Goal: Transaction & Acquisition: Purchase product/service

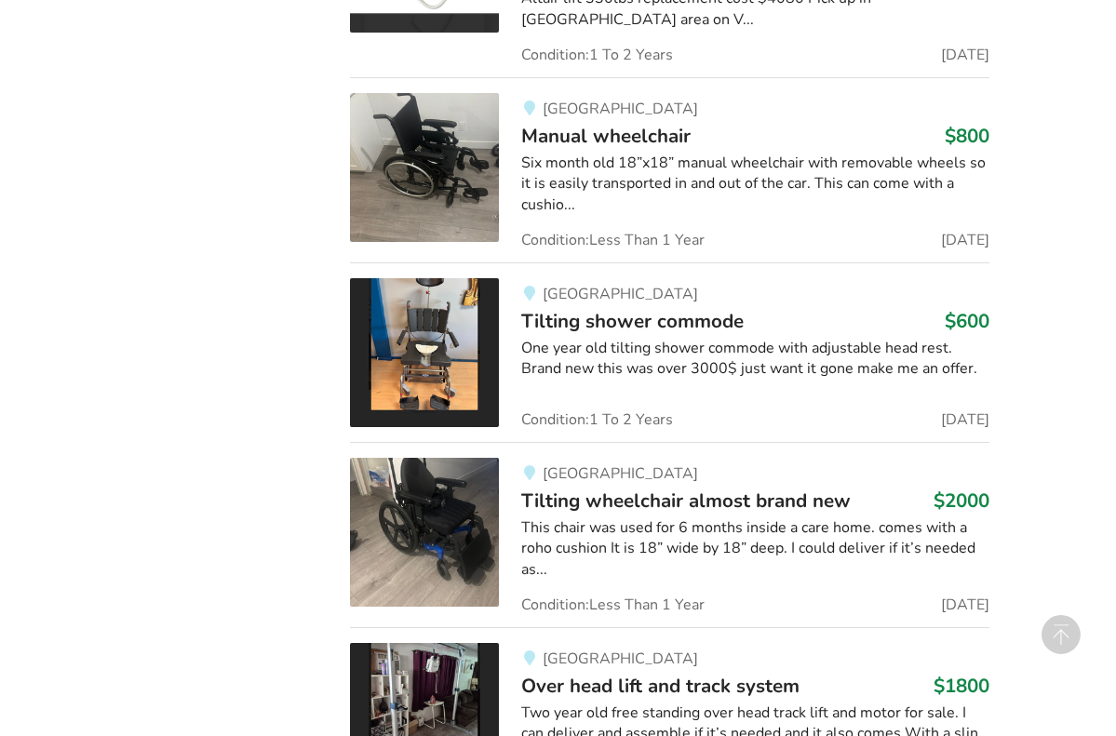
scroll to position [5528, 0]
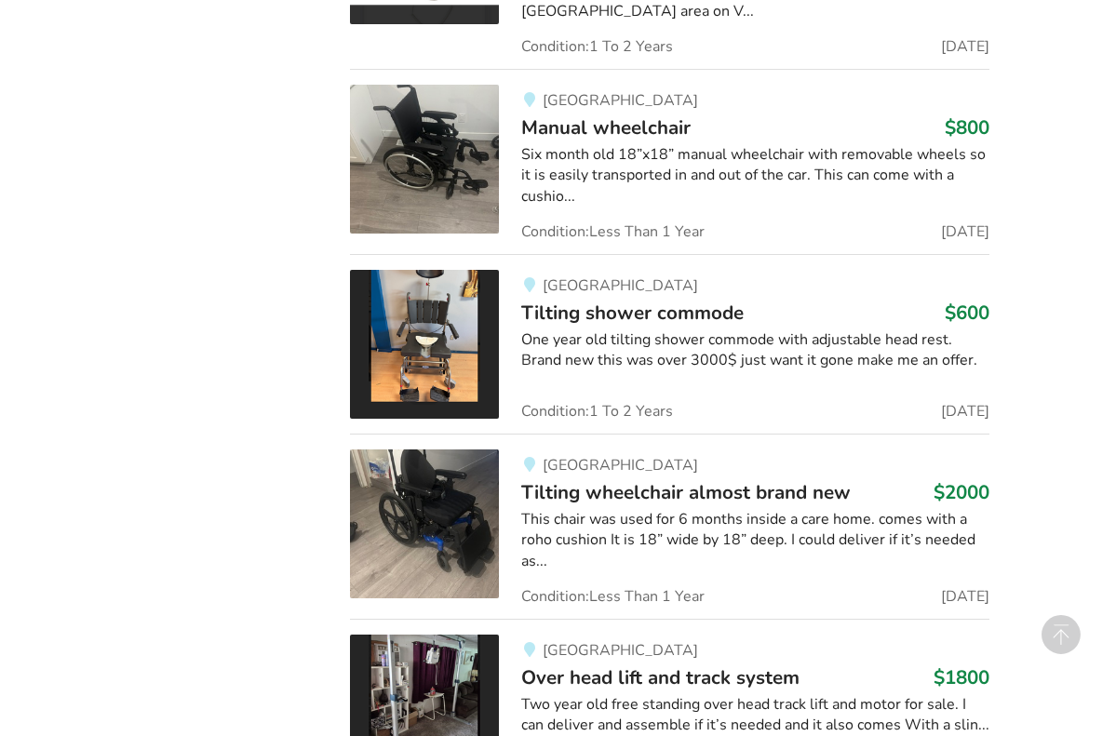
click at [608, 509] on div "This chair was used for 6 months inside a care home. comes with a roho cushion …" at bounding box center [755, 541] width 468 height 64
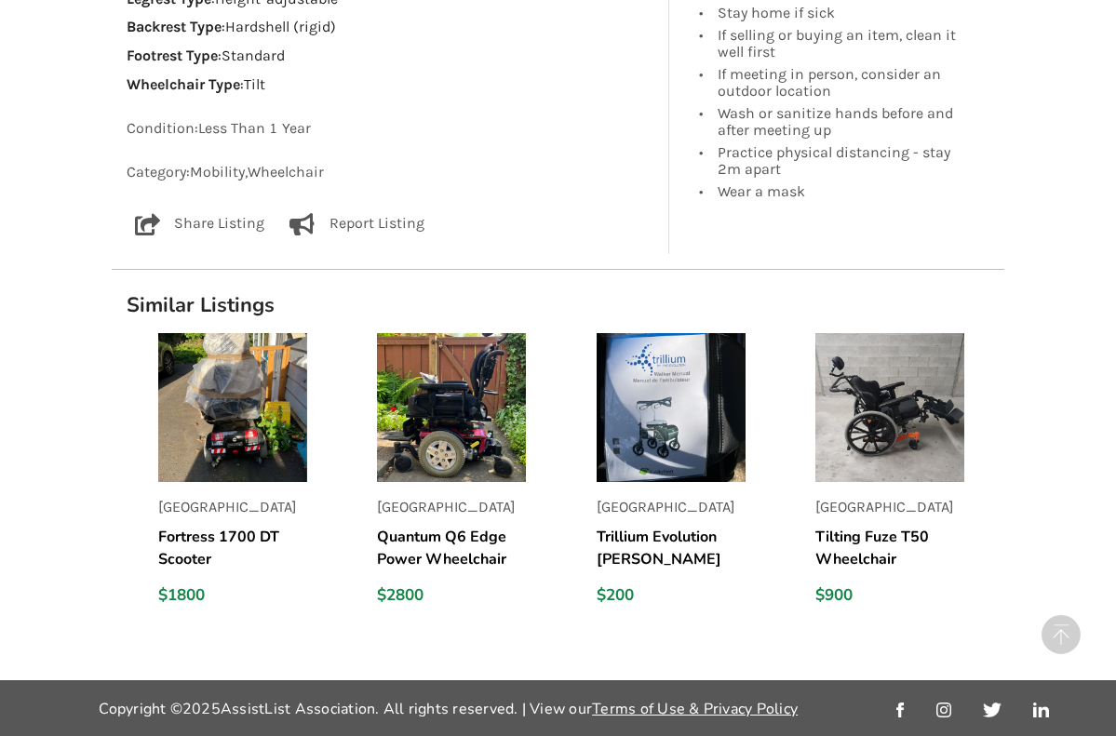
scroll to position [1277, 0]
click at [468, 417] on img at bounding box center [451, 407] width 149 height 149
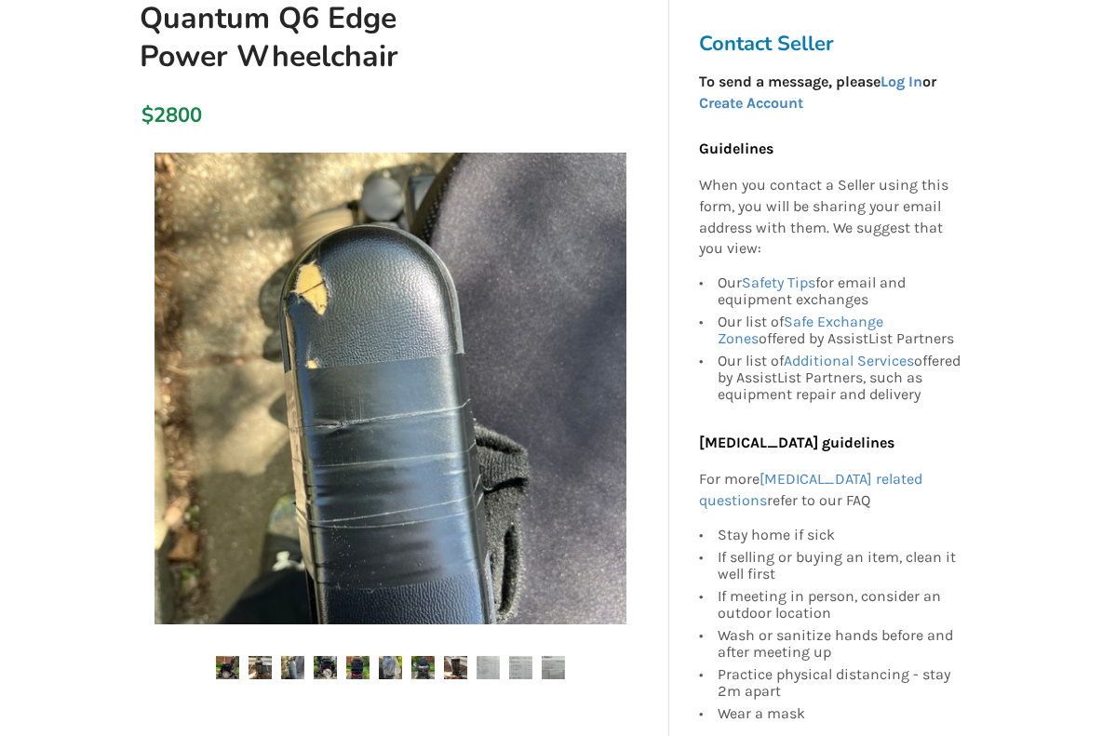
scroll to position [188, 0]
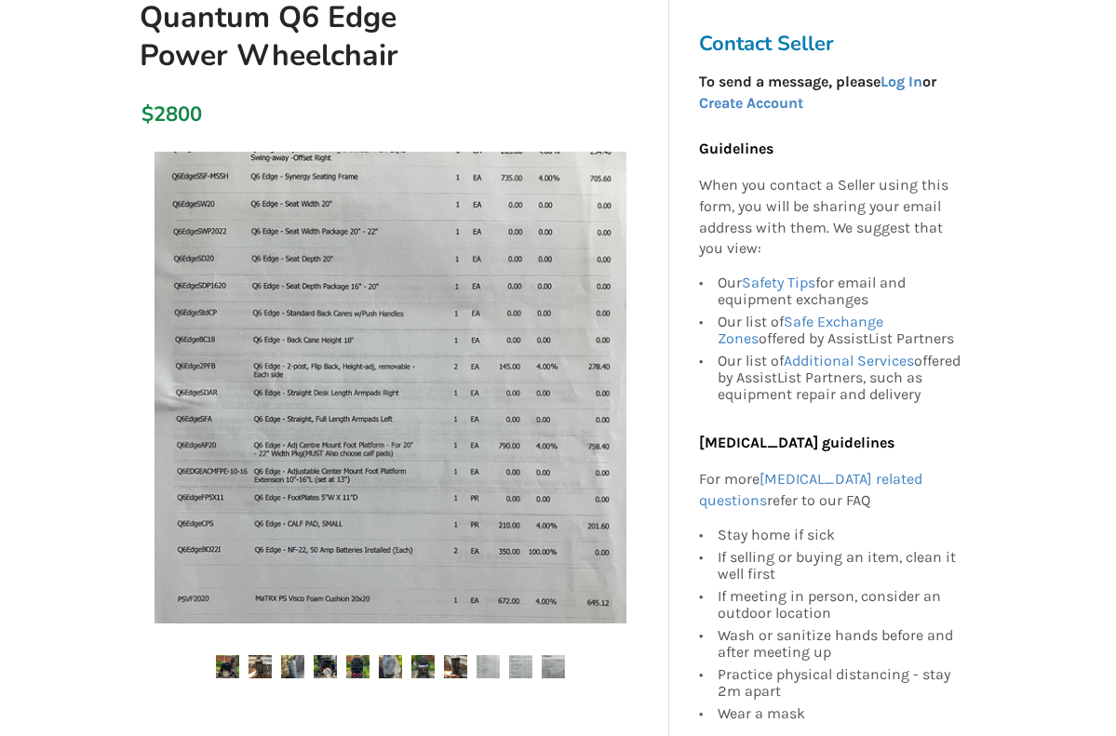
click at [230, 657] on img at bounding box center [227, 666] width 23 height 23
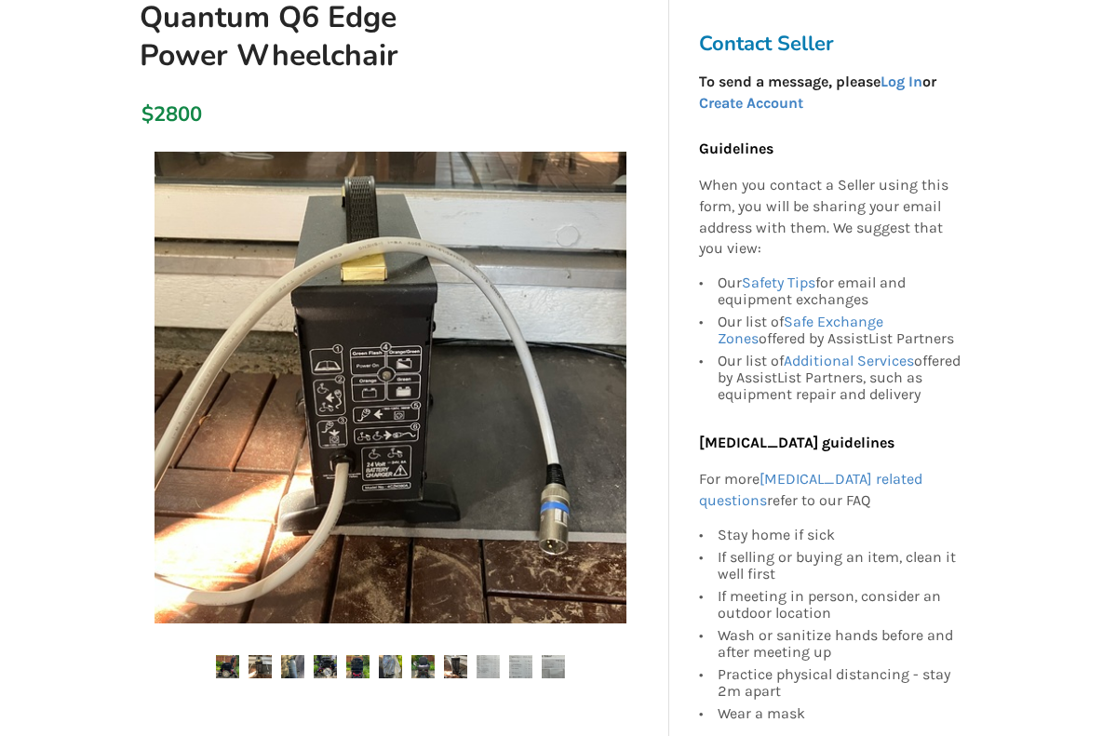
click at [259, 663] on img at bounding box center [259, 666] width 23 height 23
click at [290, 661] on img at bounding box center [292, 666] width 23 height 23
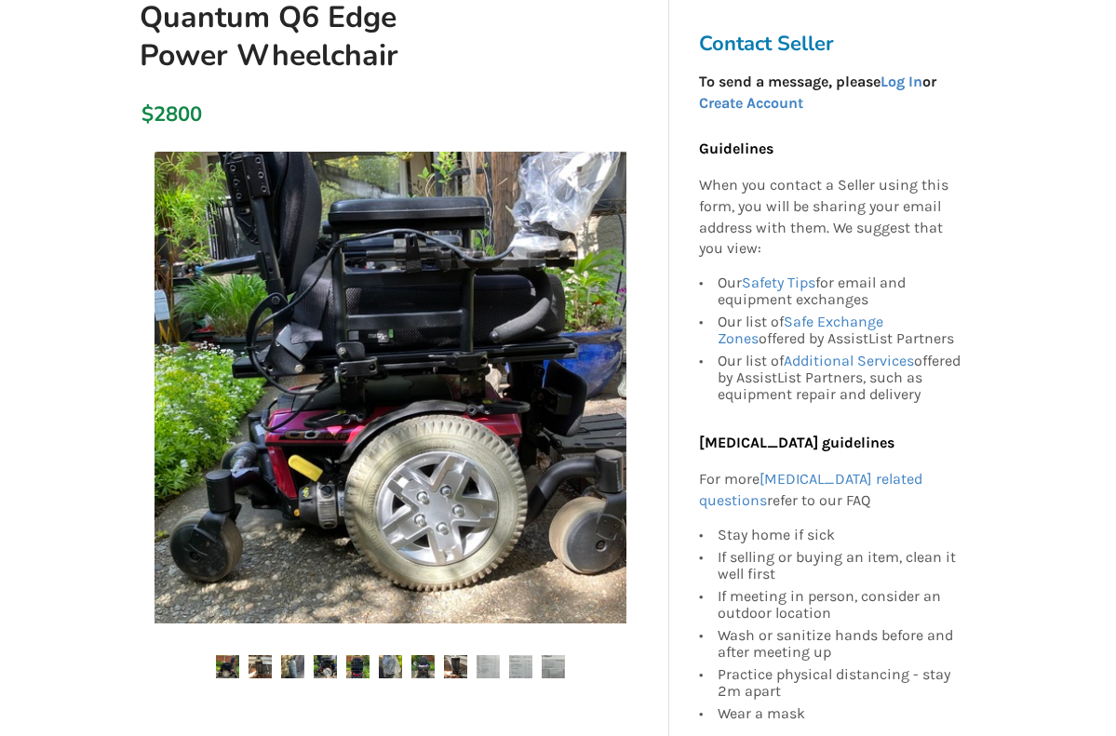
click at [320, 663] on img at bounding box center [325, 666] width 23 height 23
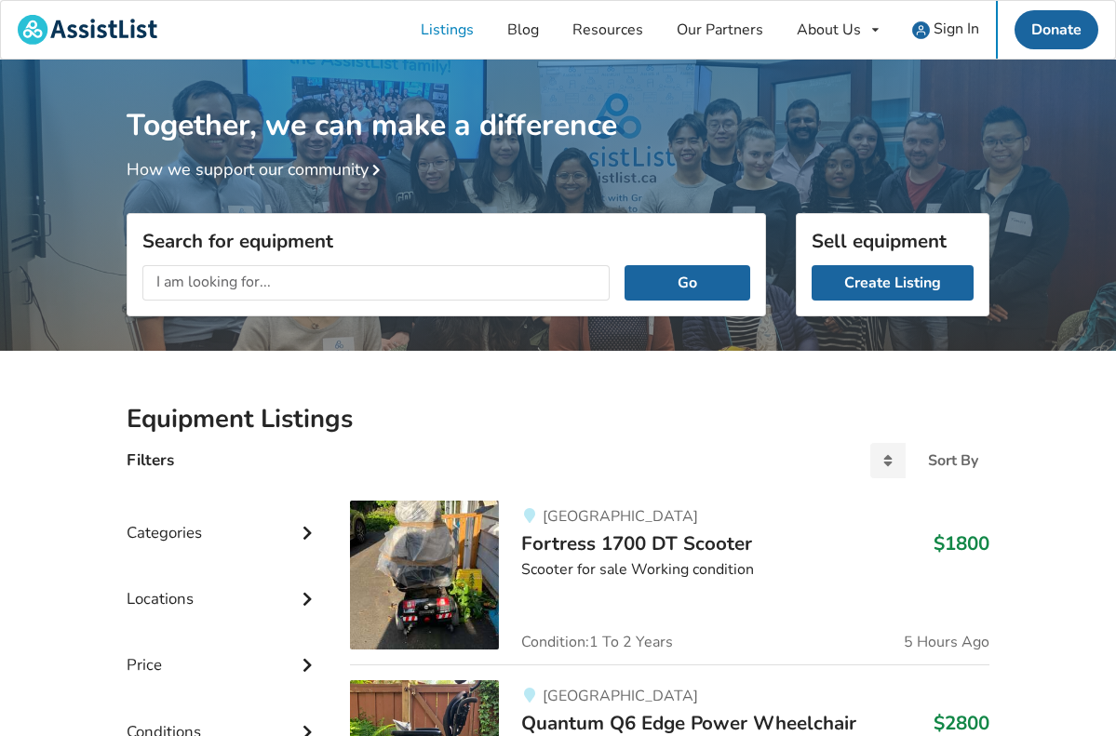
scroll to position [45, 0]
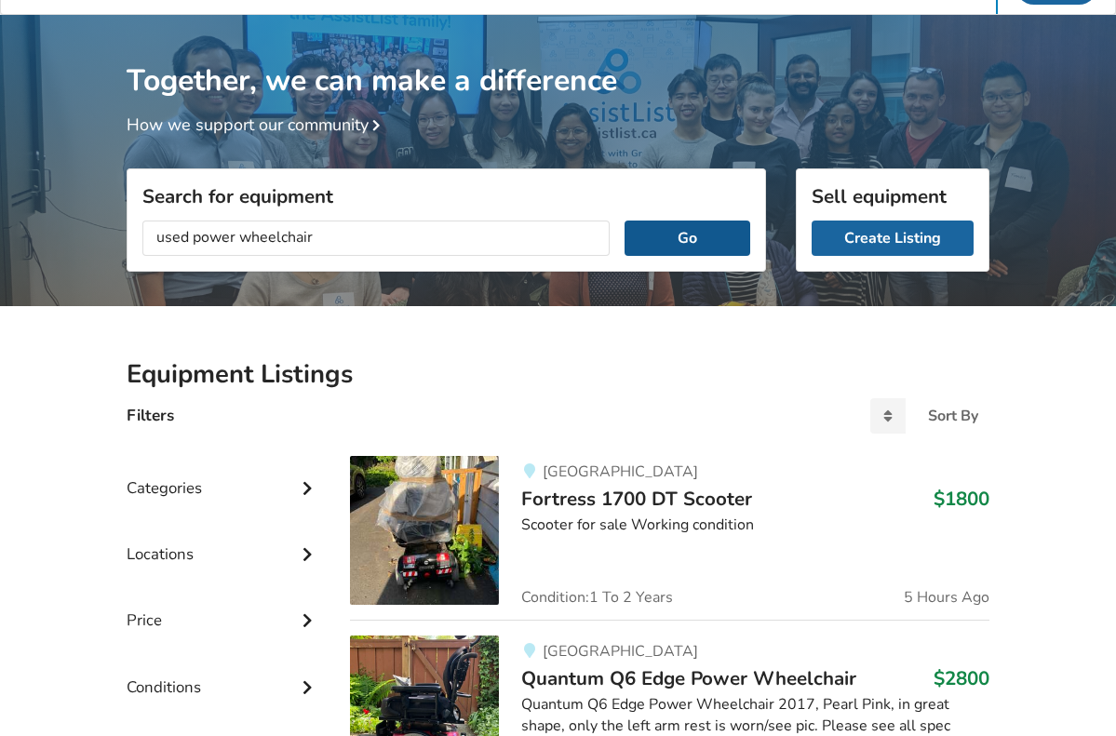
type input "used power wheelchair"
click at [665, 240] on button "Go" at bounding box center [687, 238] width 126 height 35
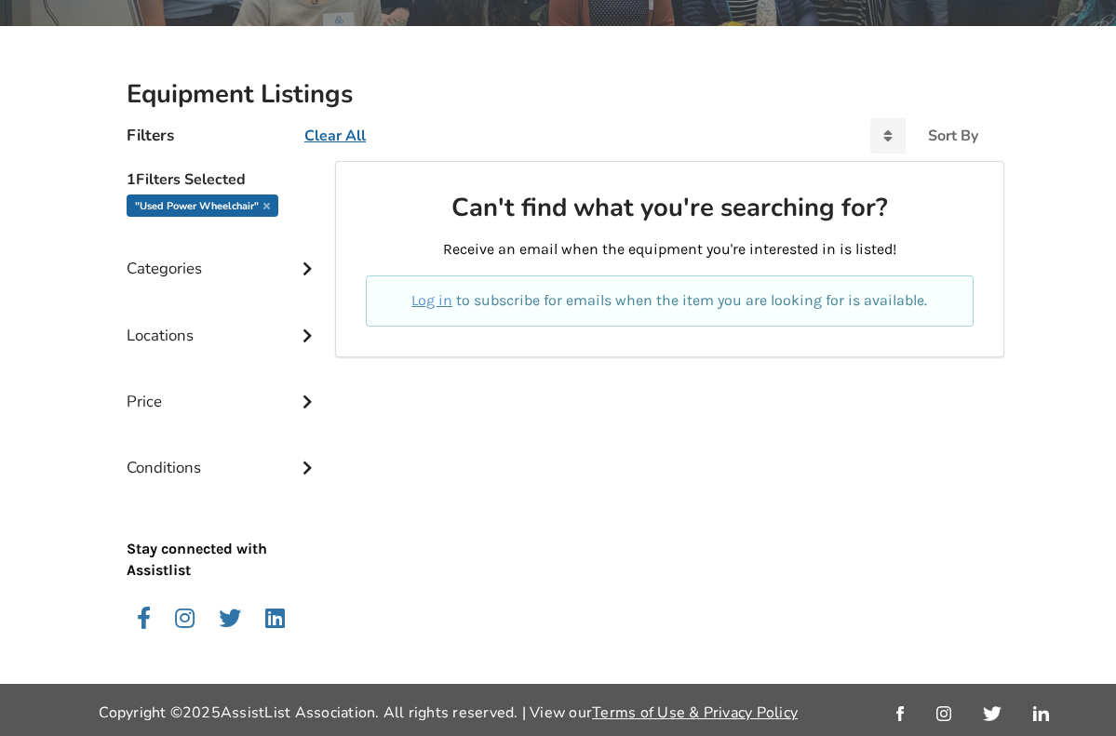
scroll to position [323, 0]
